Goal: Task Accomplishment & Management: Complete application form

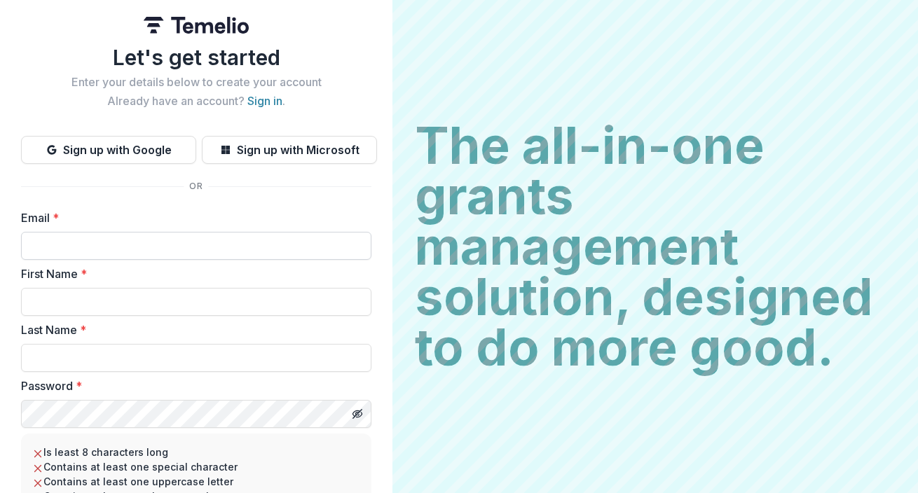
paste input "**********"
type input "**********"
type input "******"
type input "**********"
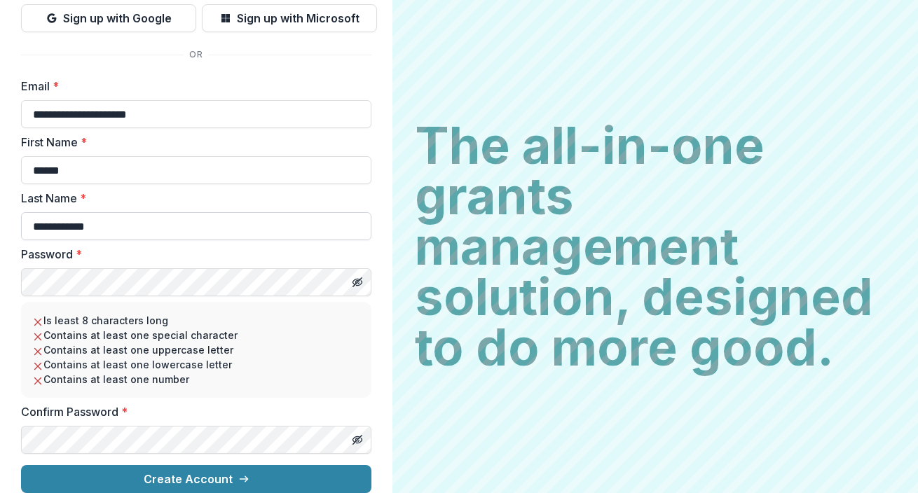
scroll to position [143, 0]
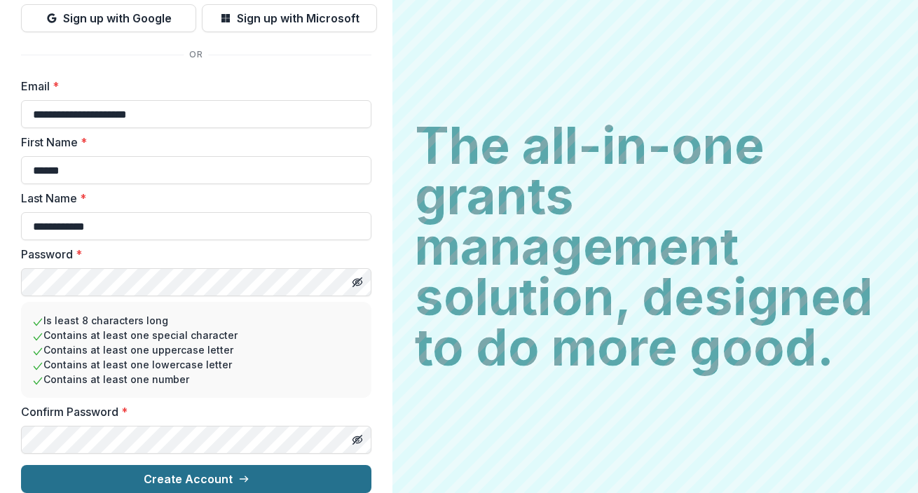
click at [245, 474] on icon "submit" at bounding box center [243, 479] width 11 height 11
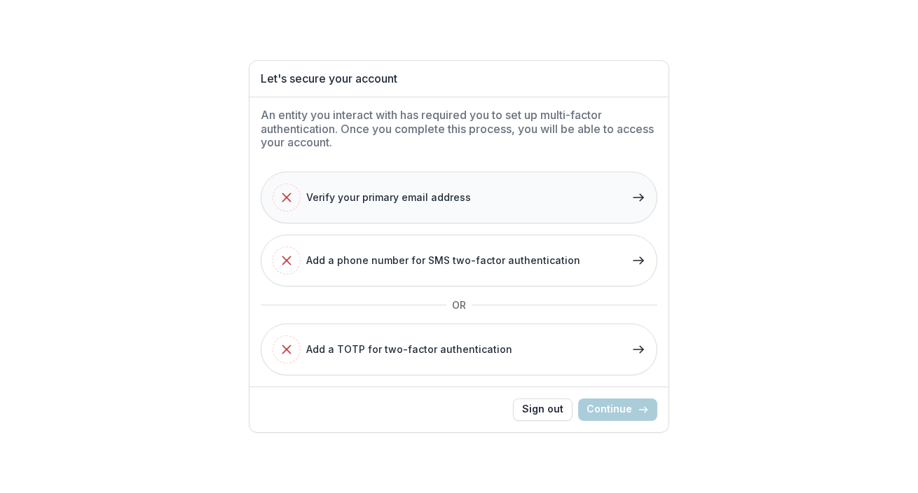
click at [448, 186] on div "Verify your primary email address" at bounding box center [372, 198] width 198 height 28
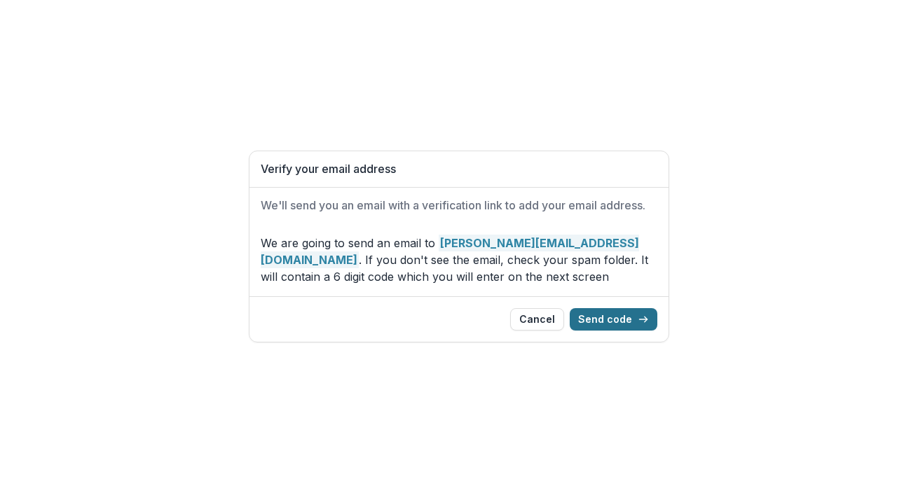
click at [608, 311] on button "Send code" at bounding box center [614, 319] width 88 height 22
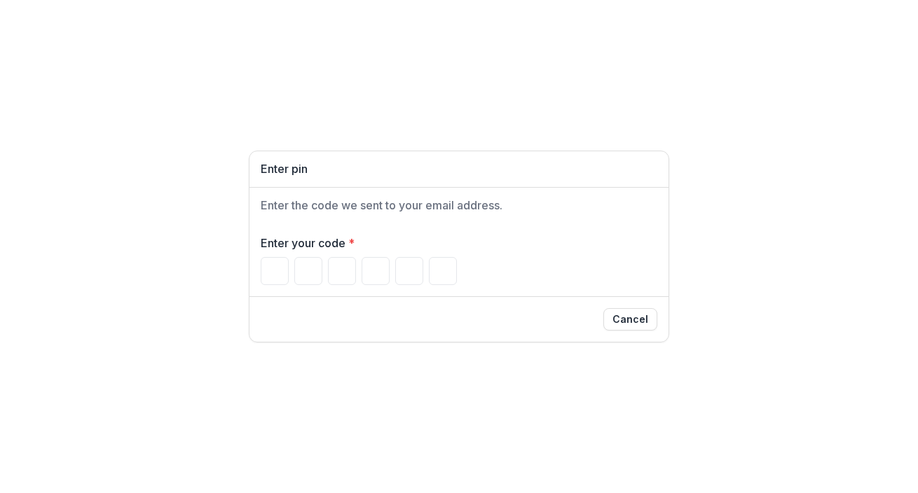
paste input "*"
type input "*"
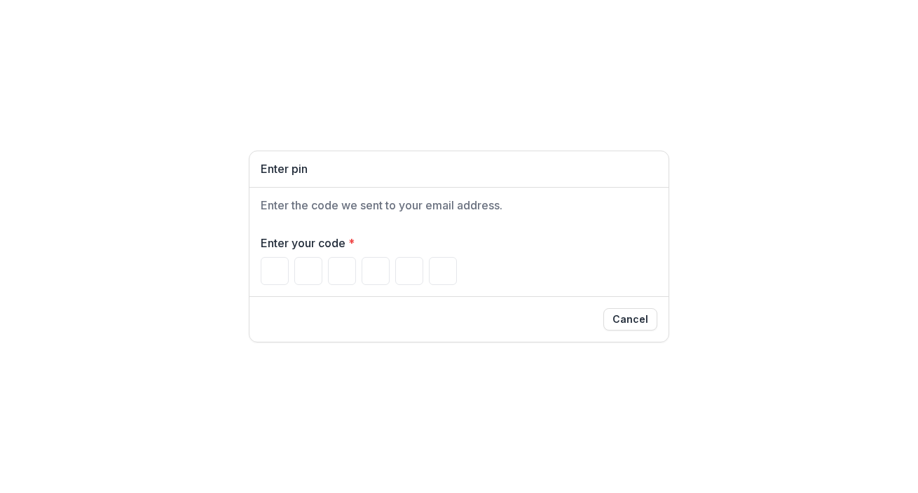
type input "*"
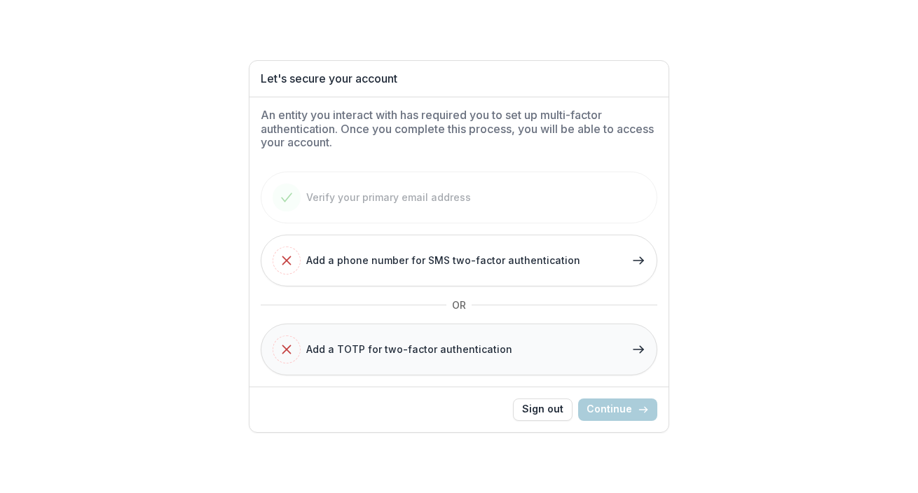
click at [517, 352] on button "Add a TOTP for two-factor authentication" at bounding box center [459, 350] width 397 height 52
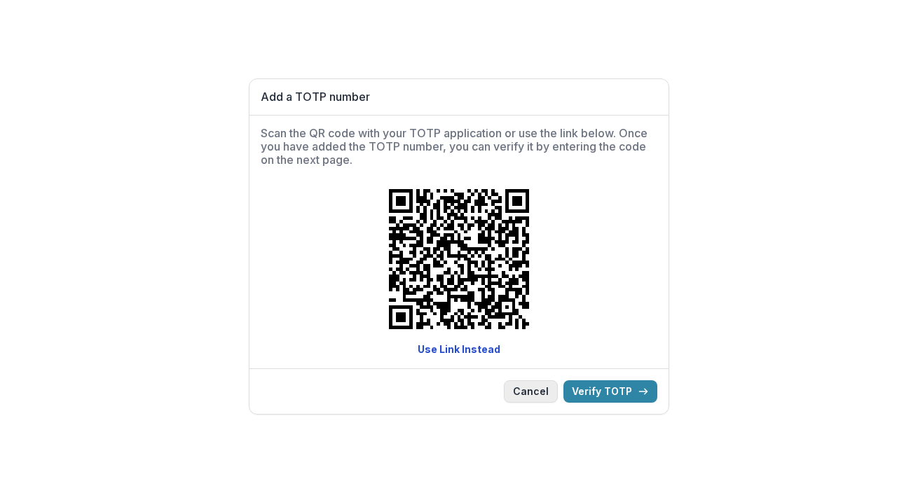
click at [535, 392] on button "Cancel" at bounding box center [531, 391] width 54 height 22
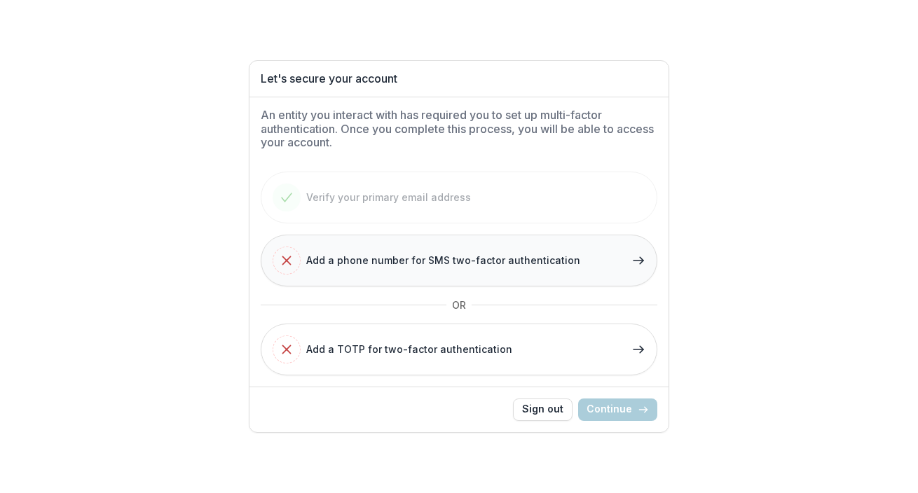
click at [432, 261] on span "Add a phone number for SMS two-factor authentication" at bounding box center [443, 260] width 274 height 15
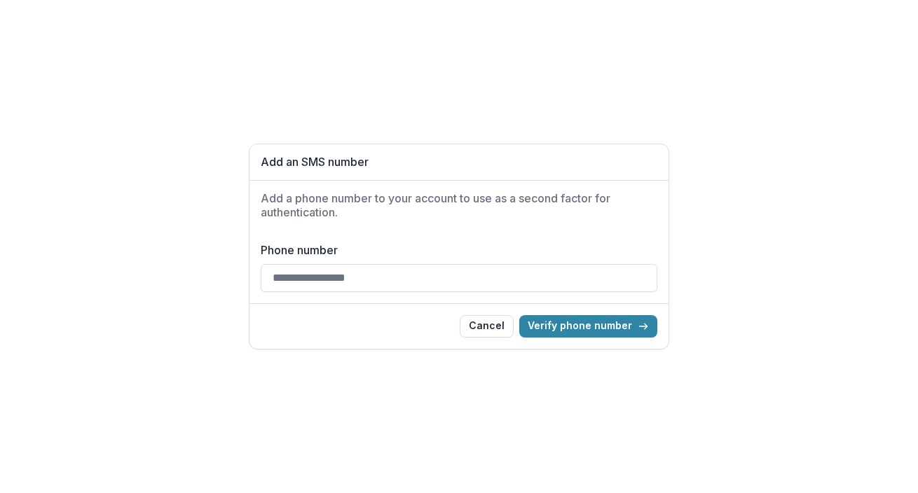
click at [400, 284] on input "Phone number" at bounding box center [459, 278] width 397 height 28
click at [301, 286] on input "Phone number" at bounding box center [459, 278] width 397 height 28
click at [301, 282] on input "Phone number" at bounding box center [459, 278] width 397 height 28
type input "**********"
click at [587, 320] on button "Verify phone number" at bounding box center [588, 326] width 138 height 22
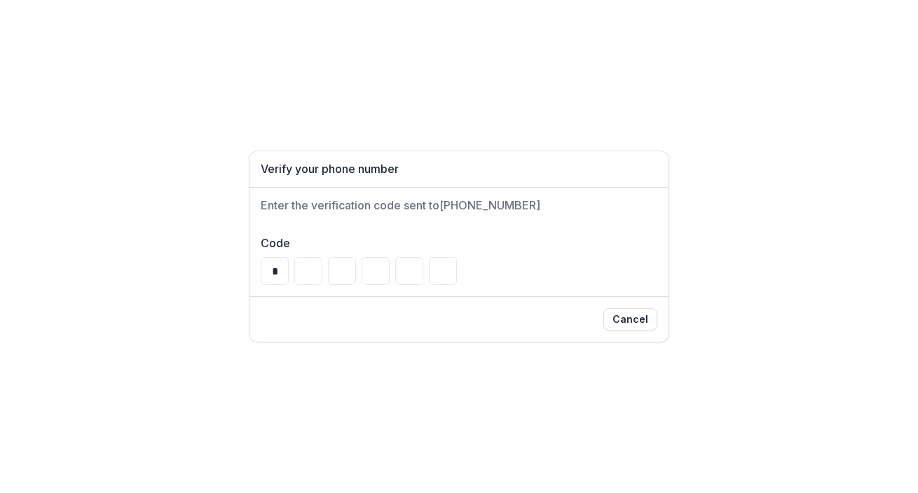
type input "*"
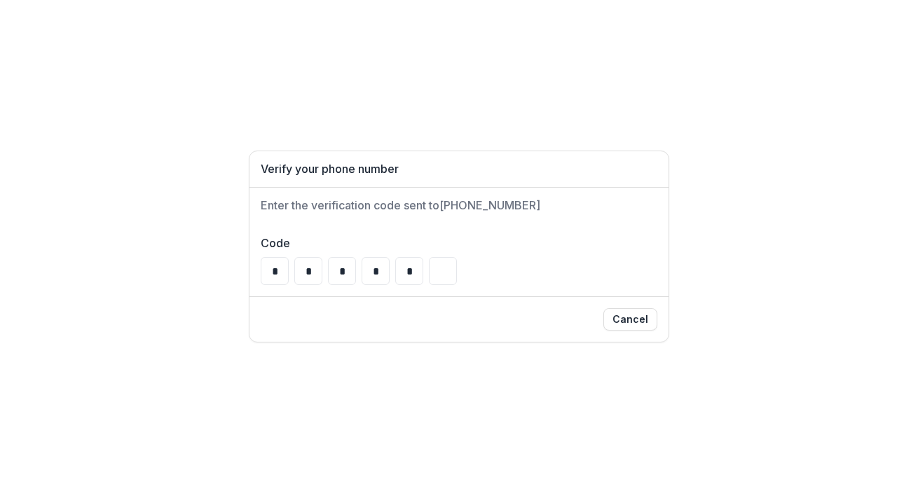
type input "*"
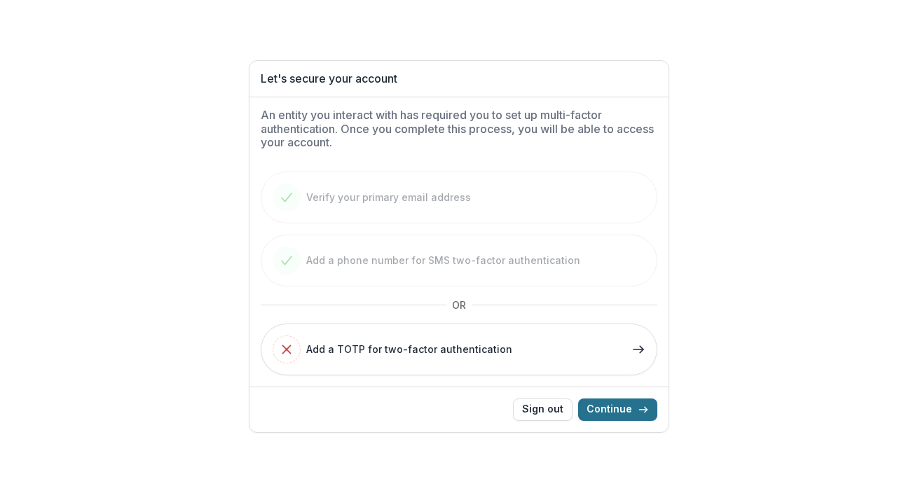
click at [629, 410] on button "Continue" at bounding box center [617, 410] width 79 height 22
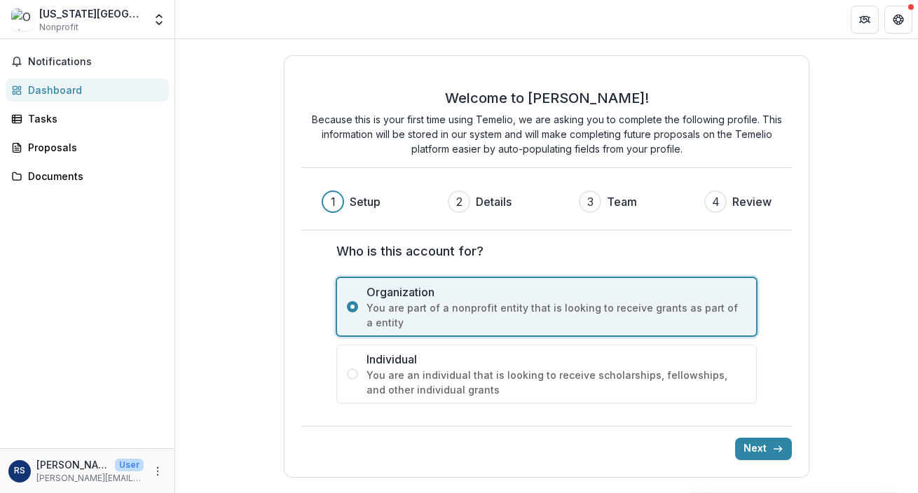
drag, startPoint x: 358, startPoint y: 371, endPoint x: 198, endPoint y: 362, distance: 160.7
click at [198, 362] on div "Welcome to Temelio! Because this is your first time using Temelio, we are askin…" at bounding box center [546, 266] width 743 height 454
click at [210, 297] on div "Welcome to Temelio! Because this is your first time using Temelio, we are askin…" at bounding box center [546, 266] width 743 height 454
click at [157, 15] on icon "Open entity switcher" at bounding box center [159, 20] width 14 height 14
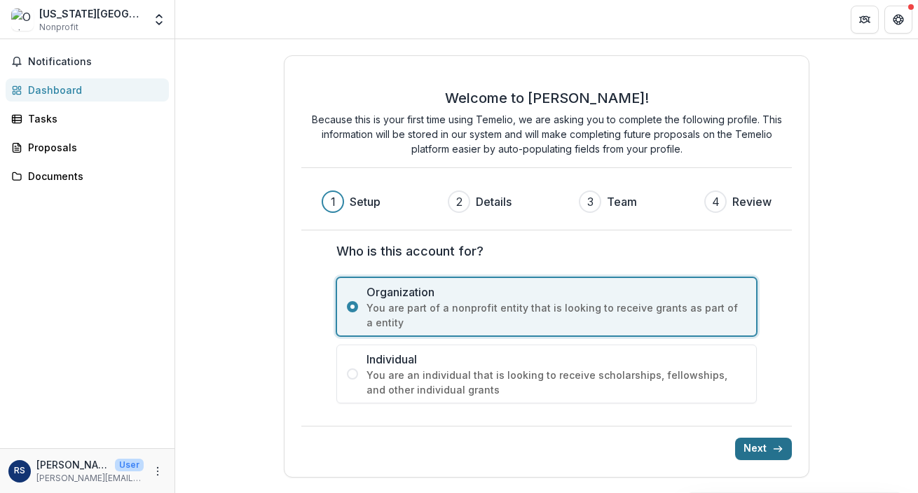
click at [764, 448] on button "Next" at bounding box center [763, 449] width 57 height 22
